Goal: Task Accomplishment & Management: Manage account settings

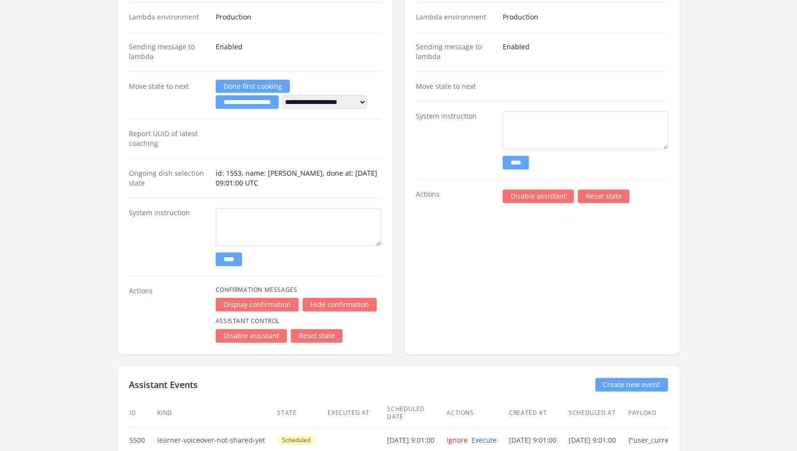
scroll to position [1695, 0]
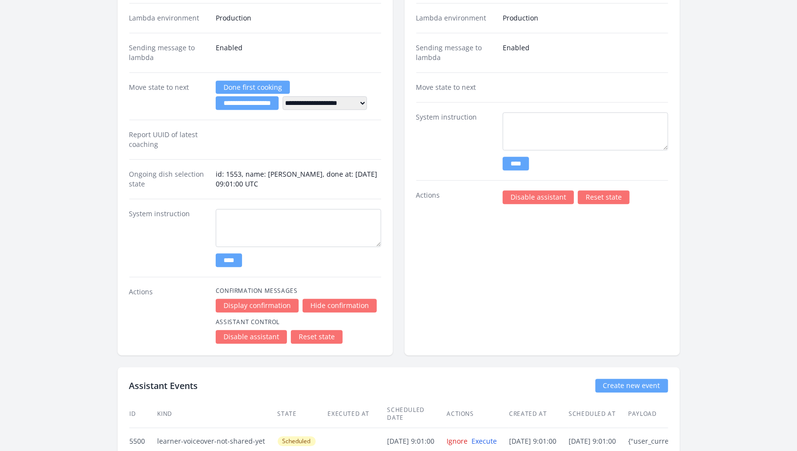
click at [255, 330] on link "Disable assistant" at bounding box center [251, 337] width 71 height 14
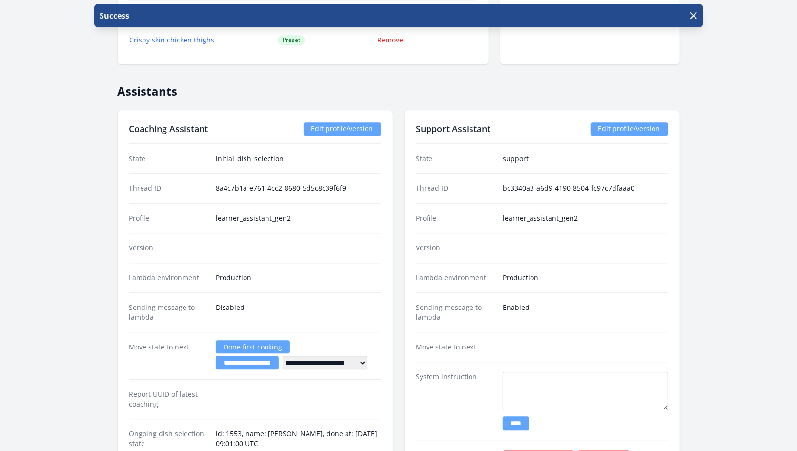
scroll to position [1737, 0]
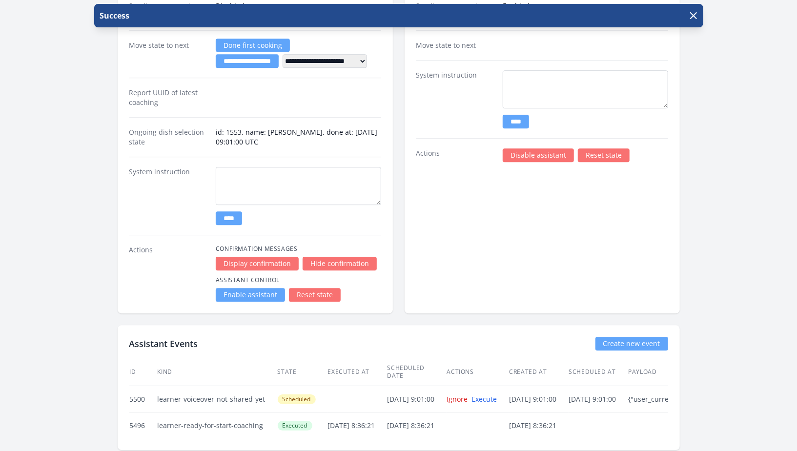
click at [260, 288] on link "Enable assistant" at bounding box center [250, 295] width 69 height 14
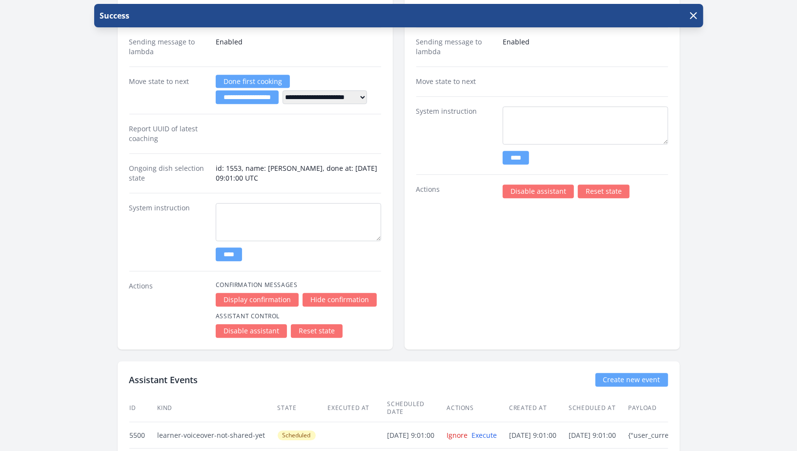
scroll to position [1737, 0]
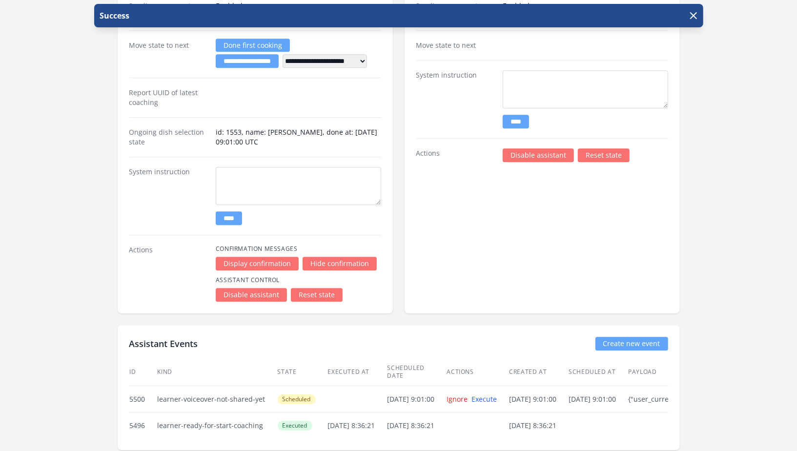
click at [256, 288] on link "Disable assistant" at bounding box center [251, 295] width 71 height 14
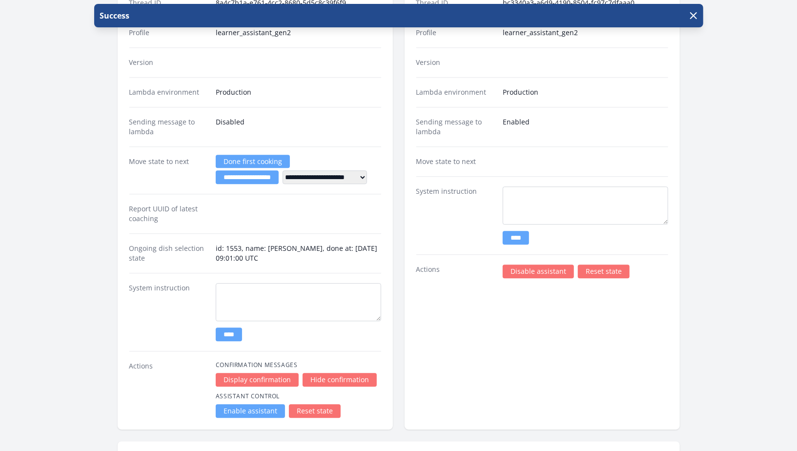
scroll to position [1642, 0]
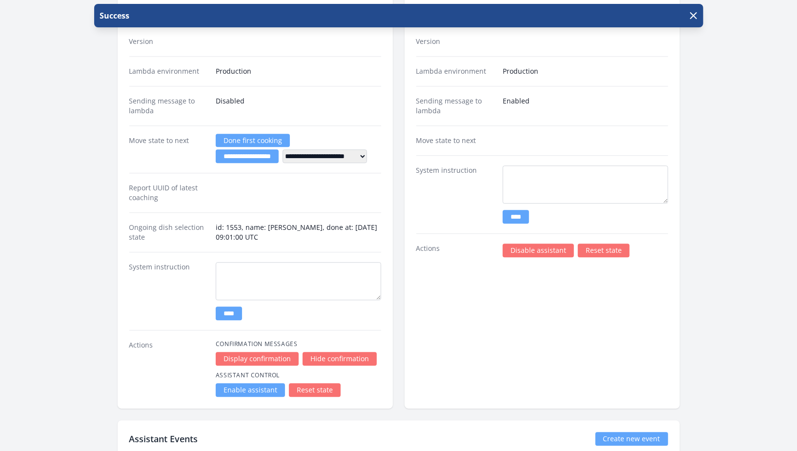
click at [261, 391] on div "**********" at bounding box center [255, 156] width 275 height 505
click at [260, 385] on link "Enable assistant" at bounding box center [250, 390] width 69 height 14
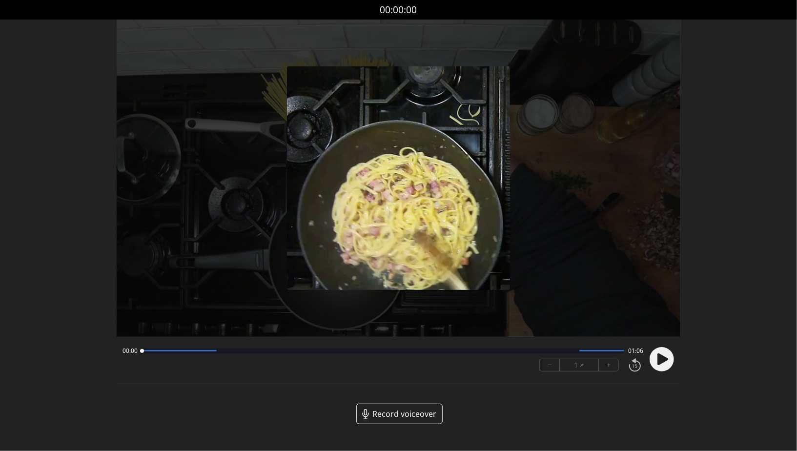
click at [672, 361] on circle at bounding box center [662, 359] width 24 height 24
click at [665, 357] on icon at bounding box center [662, 359] width 11 height 12
click at [620, 352] on div at bounding box center [383, 350] width 483 height 5
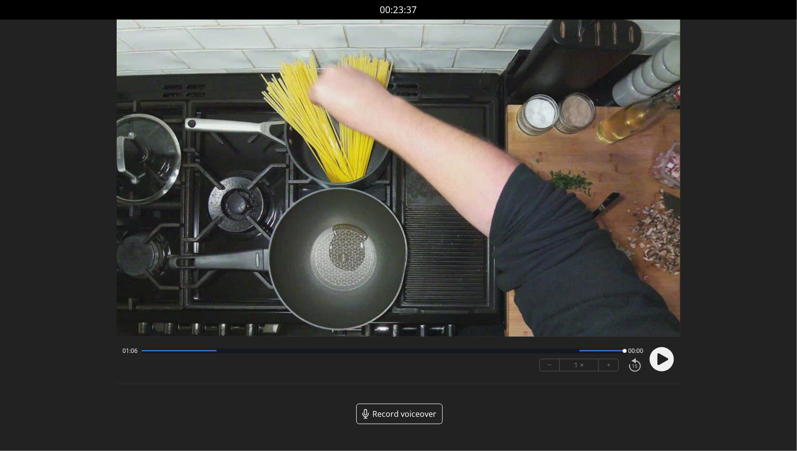
click at [671, 368] on icon at bounding box center [661, 358] width 25 height 25
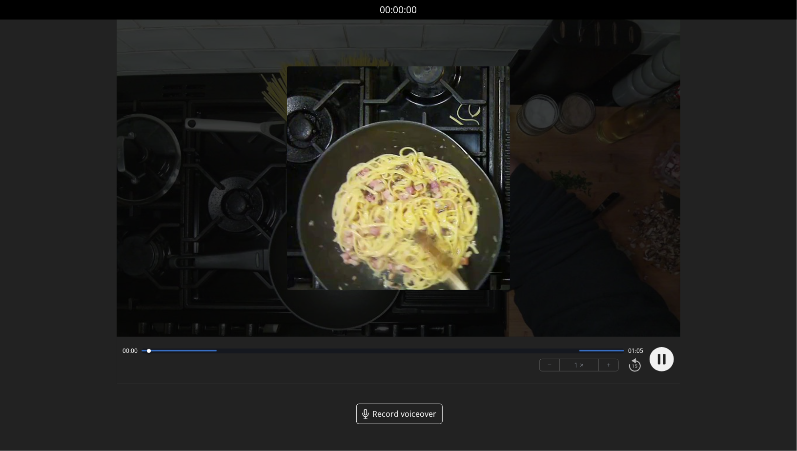
click at [608, 351] on div at bounding box center [601, 350] width 45 height 1
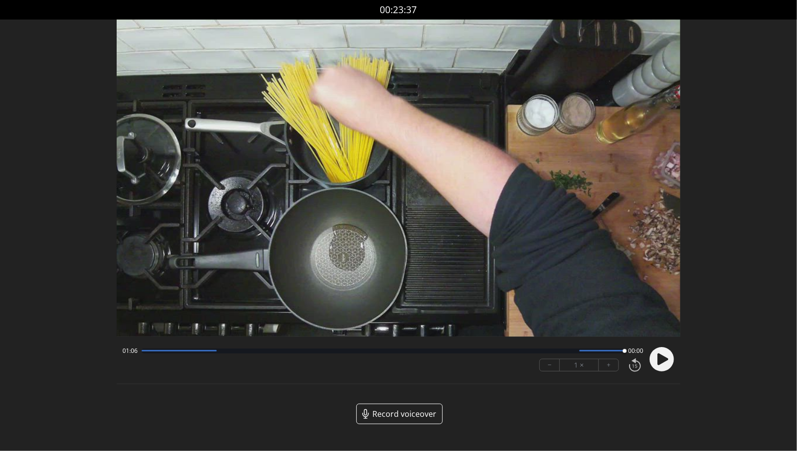
click at [658, 364] on icon at bounding box center [662, 359] width 11 height 12
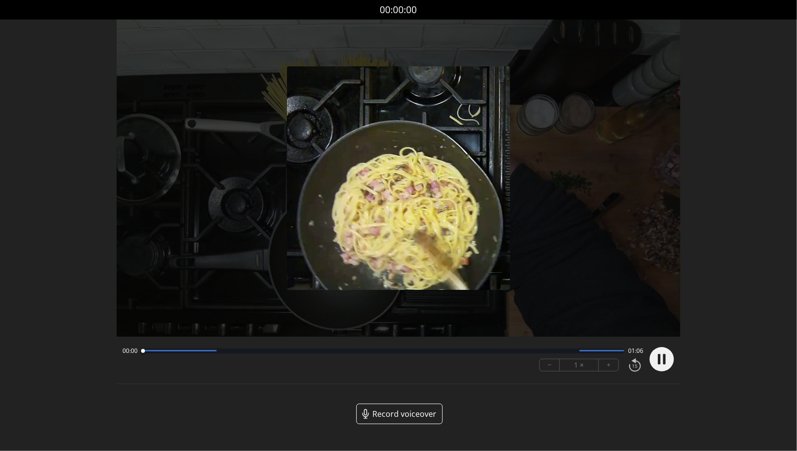
click at [531, 351] on div at bounding box center [383, 350] width 483 height 5
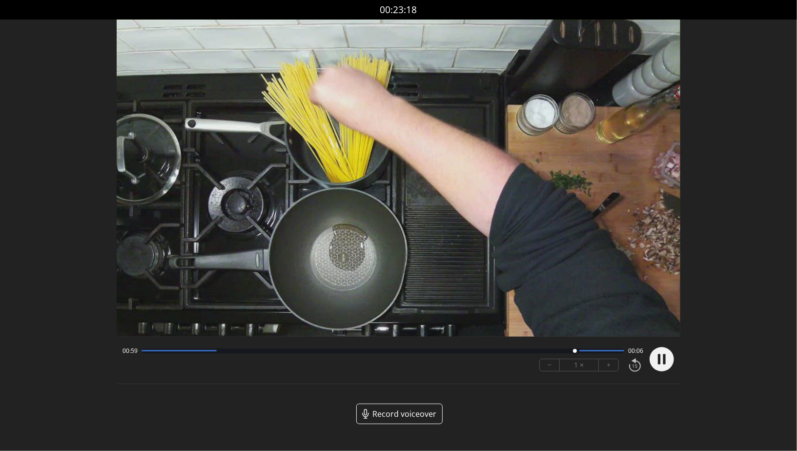
click at [542, 350] on div at bounding box center [383, 350] width 483 height 5
click at [329, 353] on div "00:56 00:09" at bounding box center [382, 351] width 521 height 8
click at [328, 347] on div "00:56 00:09" at bounding box center [382, 351] width 521 height 8
click at [328, 348] on div at bounding box center [383, 350] width 483 height 5
click at [295, 395] on div "Permission to record audio We need to use the microphone to record your voiceov…" at bounding box center [399, 230] width 564 height 420
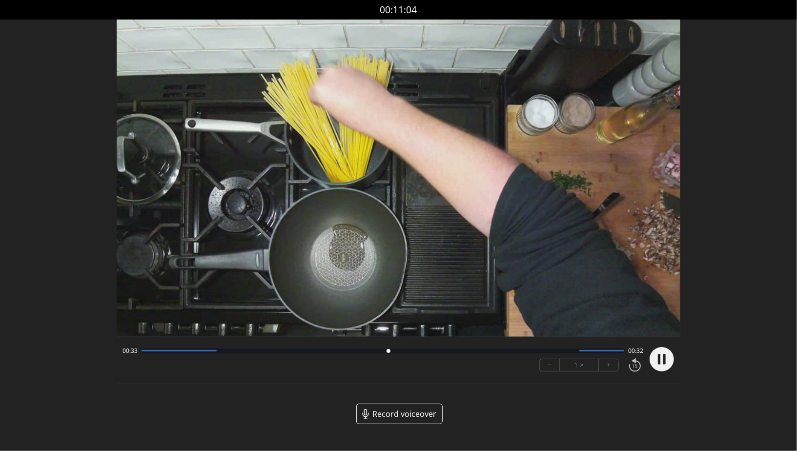
click at [672, 358] on circle at bounding box center [662, 359] width 24 height 24
click at [148, 350] on div at bounding box center [179, 350] width 75 height 1
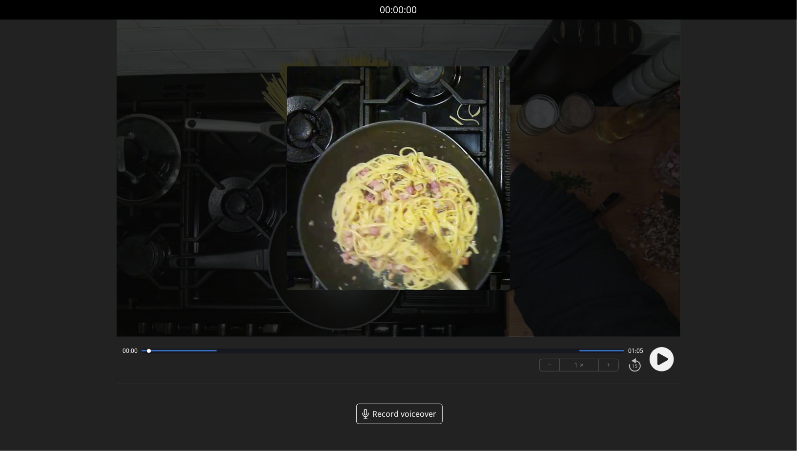
click at [655, 362] on circle at bounding box center [662, 359] width 24 height 24
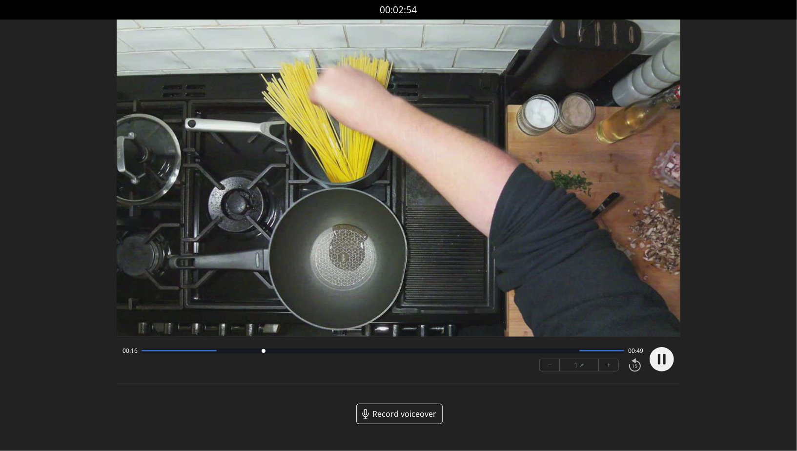
click at [667, 356] on circle at bounding box center [662, 359] width 24 height 24
click at [663, 358] on icon at bounding box center [662, 359] width 11 height 12
click at [664, 350] on circle at bounding box center [662, 359] width 24 height 24
click at [668, 365] on circle at bounding box center [662, 359] width 24 height 24
click at [655, 357] on circle at bounding box center [662, 359] width 24 height 24
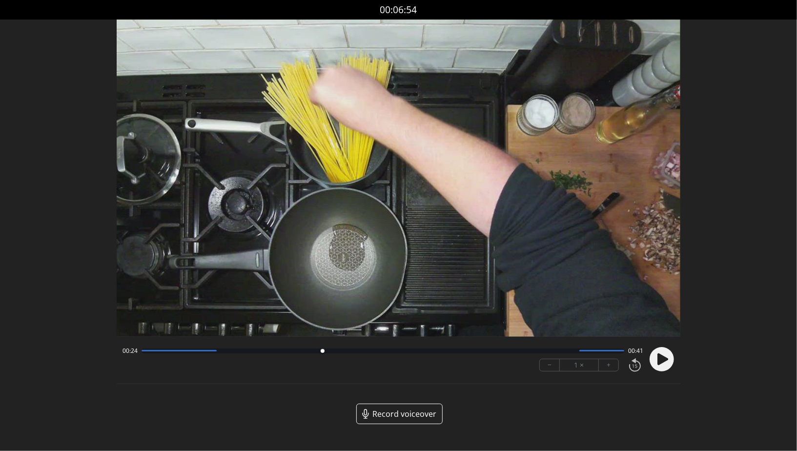
click at [141, 355] on div "00:24 00:41 − 1 × +" at bounding box center [381, 359] width 525 height 33
click at [140, 353] on div "00:24 00:41" at bounding box center [382, 351] width 521 height 8
click at [143, 352] on div at bounding box center [383, 350] width 483 height 5
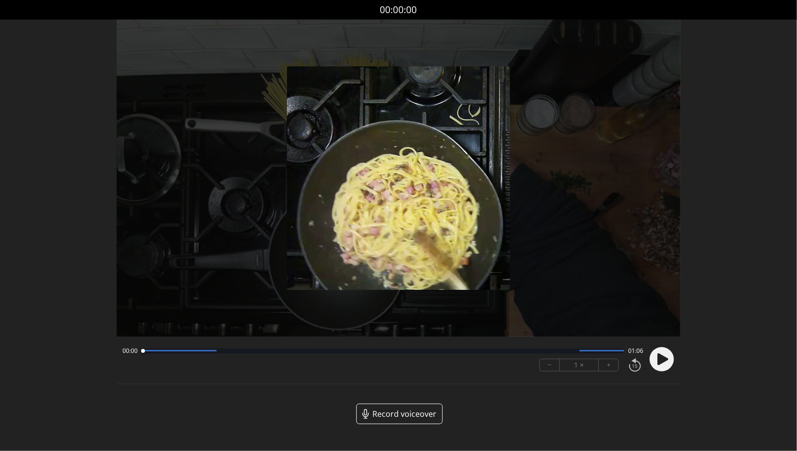
click at [669, 362] on circle at bounding box center [662, 359] width 24 height 24
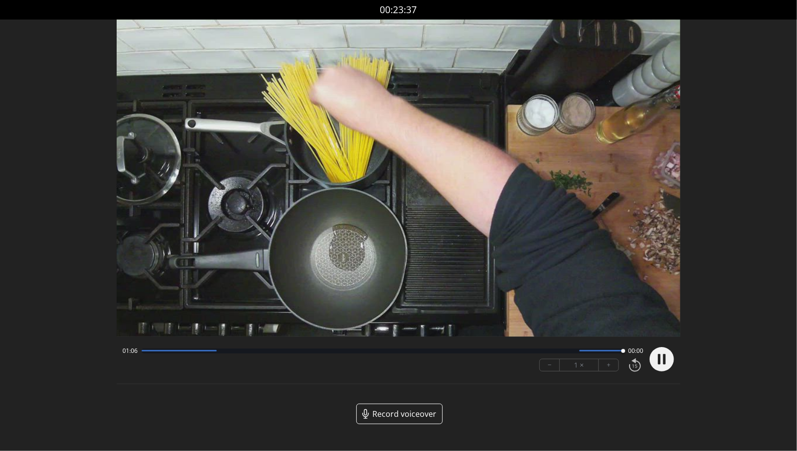
click at [659, 367] on circle at bounding box center [662, 359] width 24 height 24
click at [657, 358] on circle at bounding box center [662, 359] width 24 height 24
click at [143, 352] on div at bounding box center [383, 350] width 483 height 5
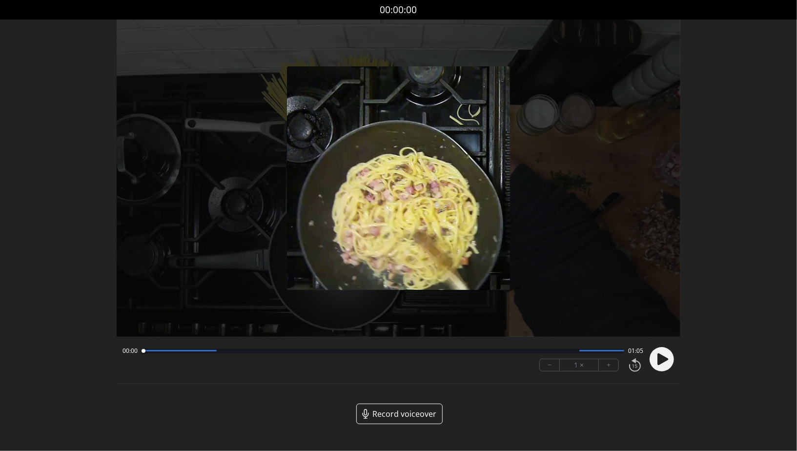
click at [674, 361] on icon at bounding box center [661, 358] width 25 height 25
click at [672, 364] on circle at bounding box center [662, 359] width 24 height 24
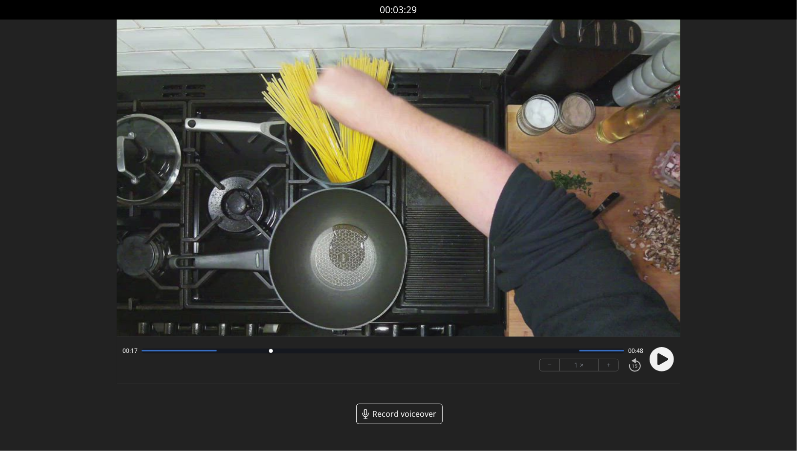
click at [142, 352] on div at bounding box center [383, 350] width 483 height 5
click at [670, 361] on circle at bounding box center [662, 359] width 24 height 24
drag, startPoint x: 449, startPoint y: 237, endPoint x: 478, endPoint y: 177, distance: 66.4
click at [478, 177] on video at bounding box center [399, 178] width 564 height 317
click at [659, 364] on icon at bounding box center [659, 359] width 2 height 10
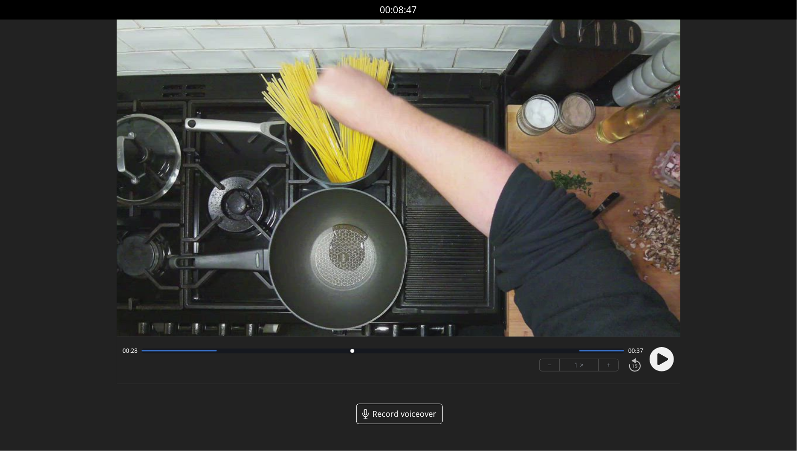
click at [142, 349] on div at bounding box center [383, 350] width 483 height 5
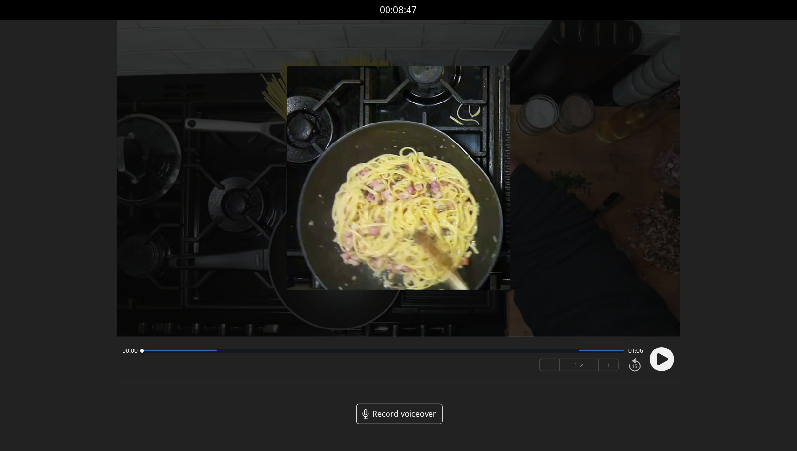
click at [655, 356] on circle at bounding box center [662, 359] width 24 height 24
click at [557, 363] on button "−" at bounding box center [550, 365] width 20 height 12
click at [664, 361] on icon at bounding box center [664, 359] width 2 height 10
click at [650, 360] on circle at bounding box center [662, 359] width 24 height 24
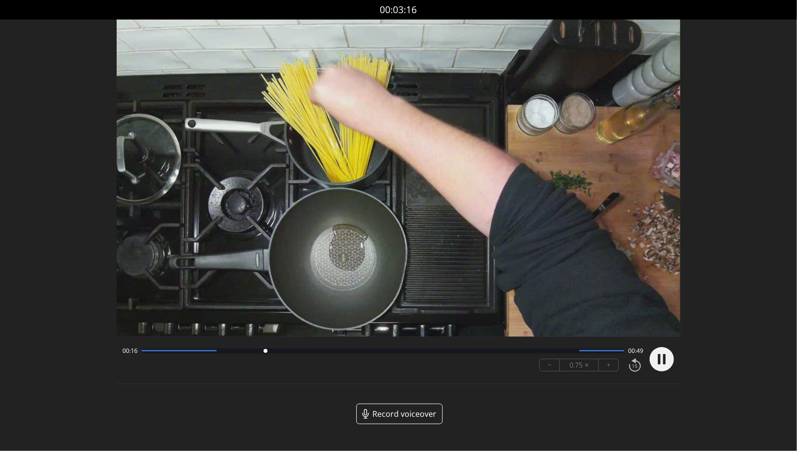
click at [668, 365] on circle at bounding box center [662, 359] width 24 height 24
click at [664, 358] on icon at bounding box center [662, 359] width 11 height 12
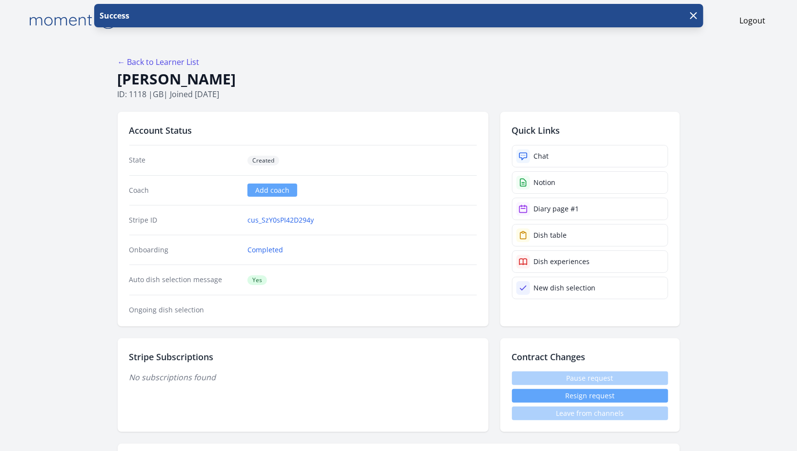
click at [138, 93] on p "ID: 1118 | gb | Joined 7 days ago" at bounding box center [399, 94] width 562 height 12
copy p "1118"
